Goal: Information Seeking & Learning: Learn about a topic

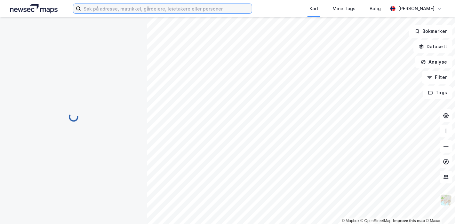
click at [161, 10] on input at bounding box center [166, 9] width 171 height 10
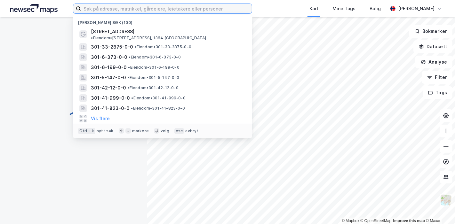
paste input "Sjøfartsmuseet i [GEOGRAPHIC_DATA]"
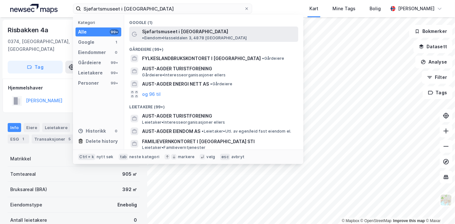
click at [169, 35] on span "Sjøfartsmuseet i [GEOGRAPHIC_DATA]" at bounding box center [185, 32] width 86 height 8
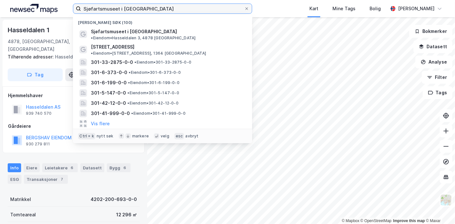
click at [153, 4] on input "Sjøfartsmuseet i [GEOGRAPHIC_DATA]" at bounding box center [162, 9] width 163 height 10
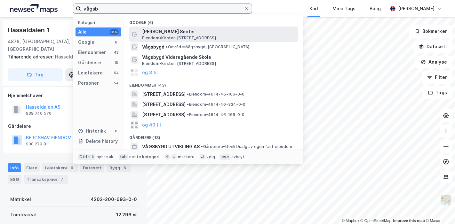
type input "vågsb"
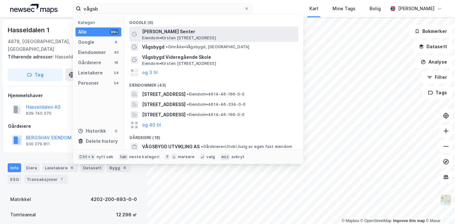
click at [163, 32] on span "[PERSON_NAME] Senter" at bounding box center [219, 32] width 154 height 8
